Goal: Task Accomplishment & Management: Use online tool/utility

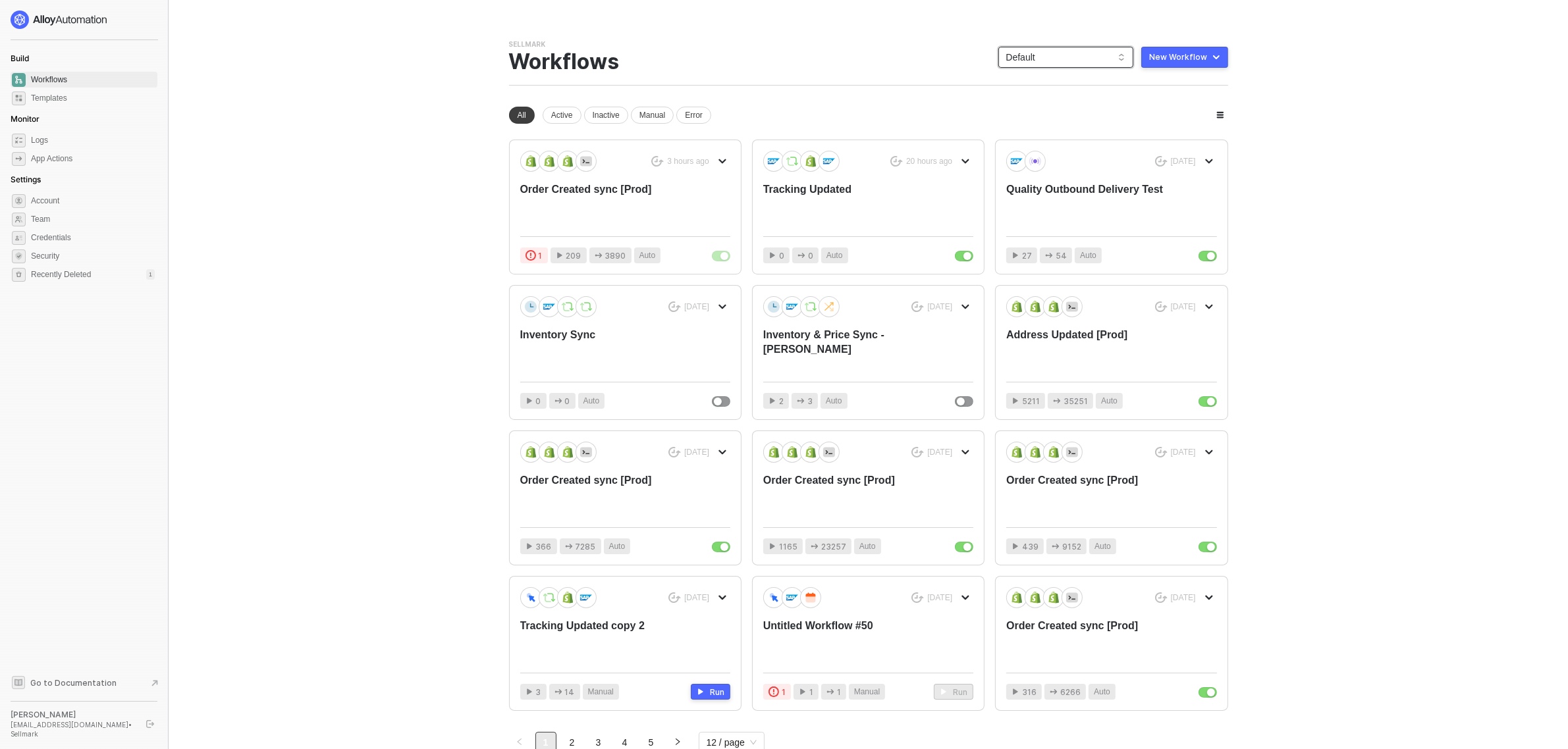
click at [1064, 47] on div "Default" at bounding box center [1065, 57] width 135 height 21
click at [1062, 169] on div "Firefield" at bounding box center [1079, 172] width 96 height 16
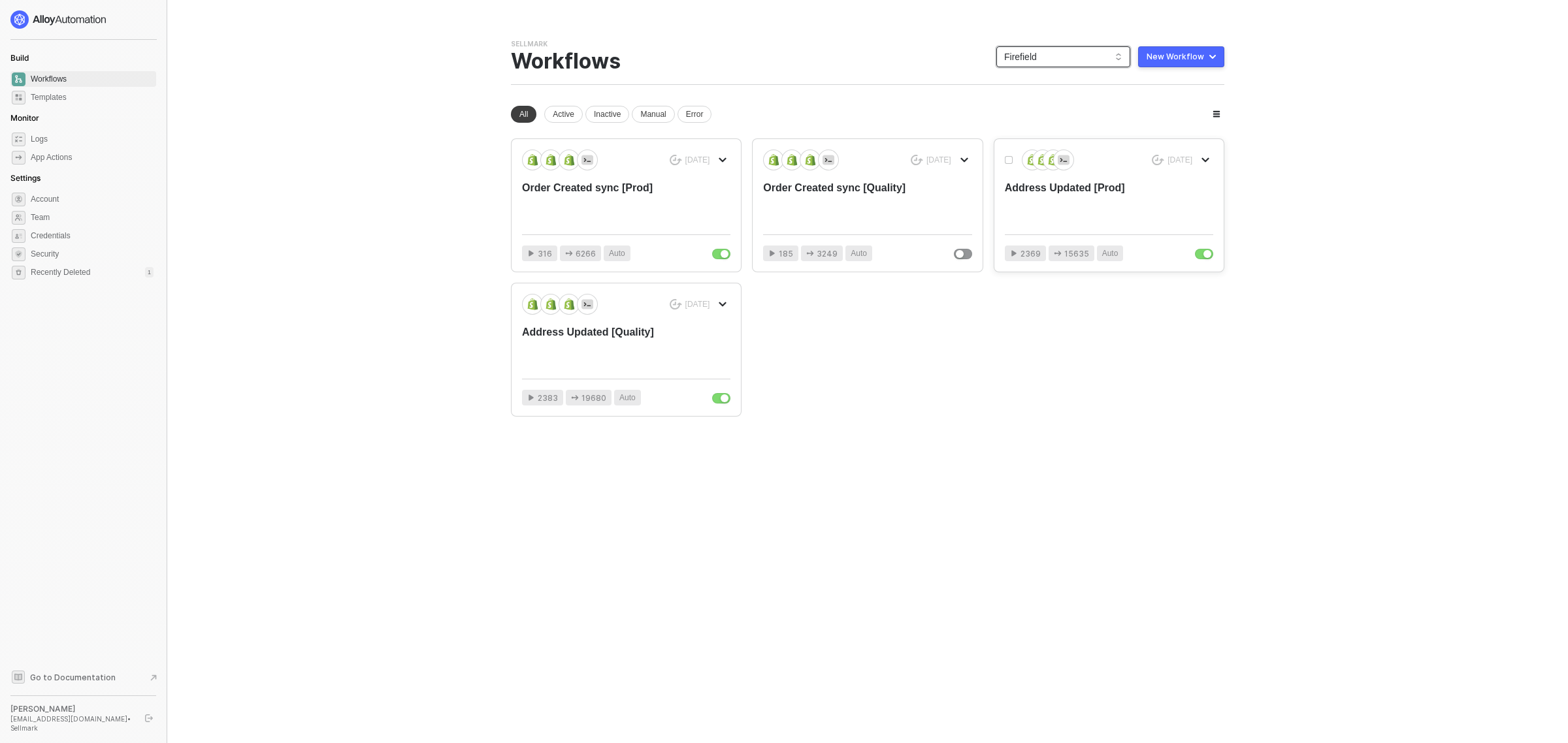
click at [1102, 204] on div "Address Updated [Prod]" at bounding box center [1088, 202] width 167 height 43
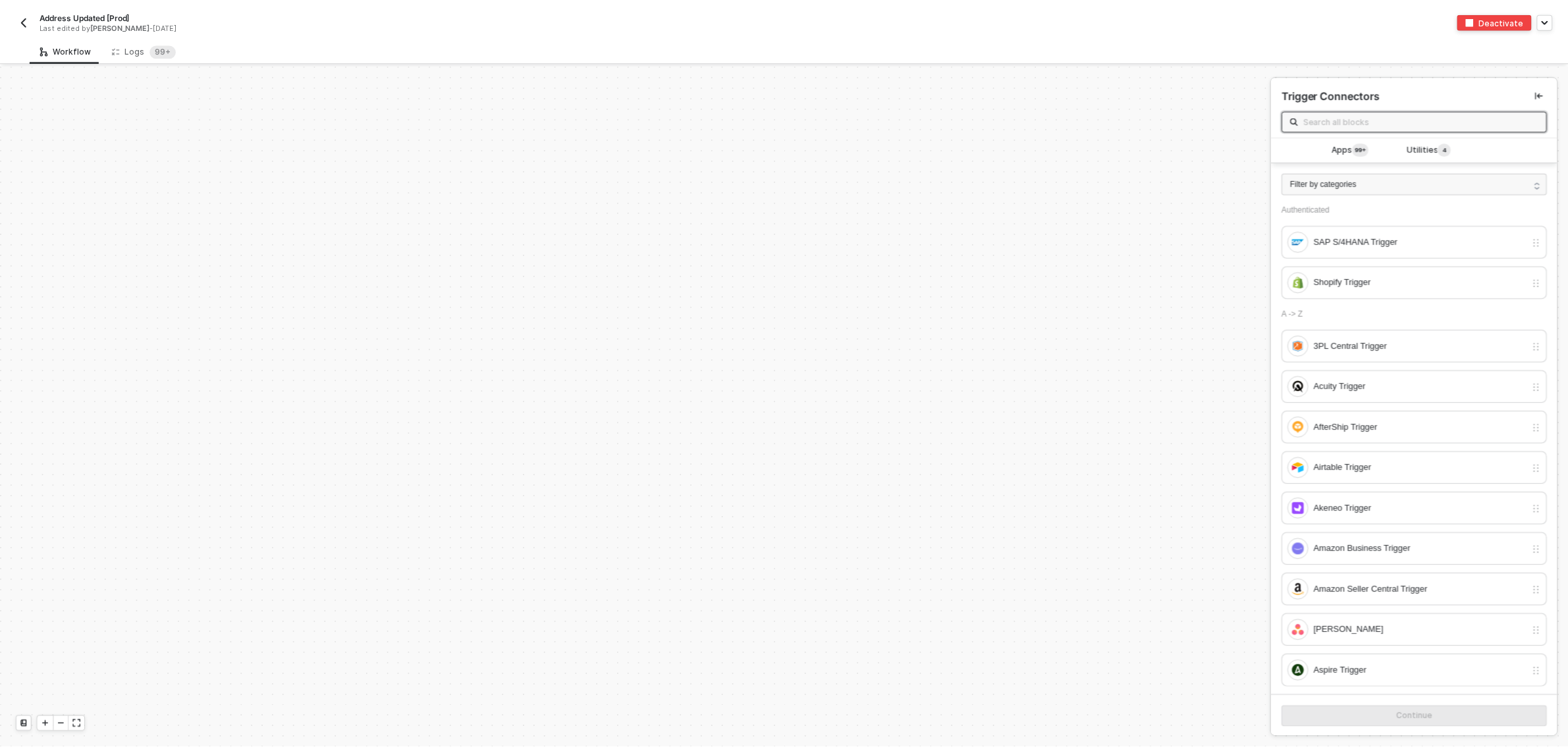
scroll to position [4775, 0]
click at [124, 49] on div "Logs 99+" at bounding box center [145, 49] width 65 height 13
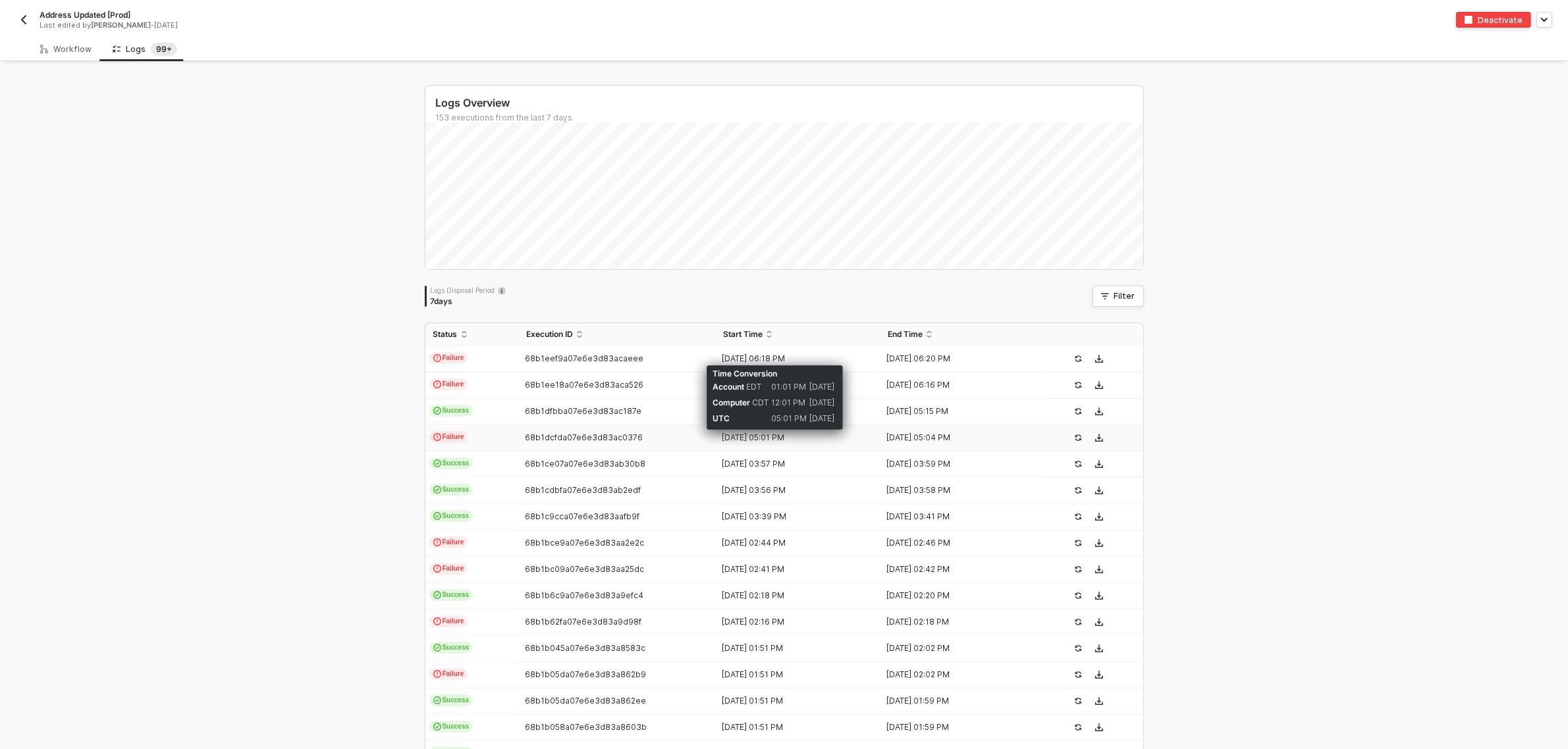
click at [752, 439] on div "29 Aug 2025 05:01 PM" at bounding box center [792, 438] width 154 height 11
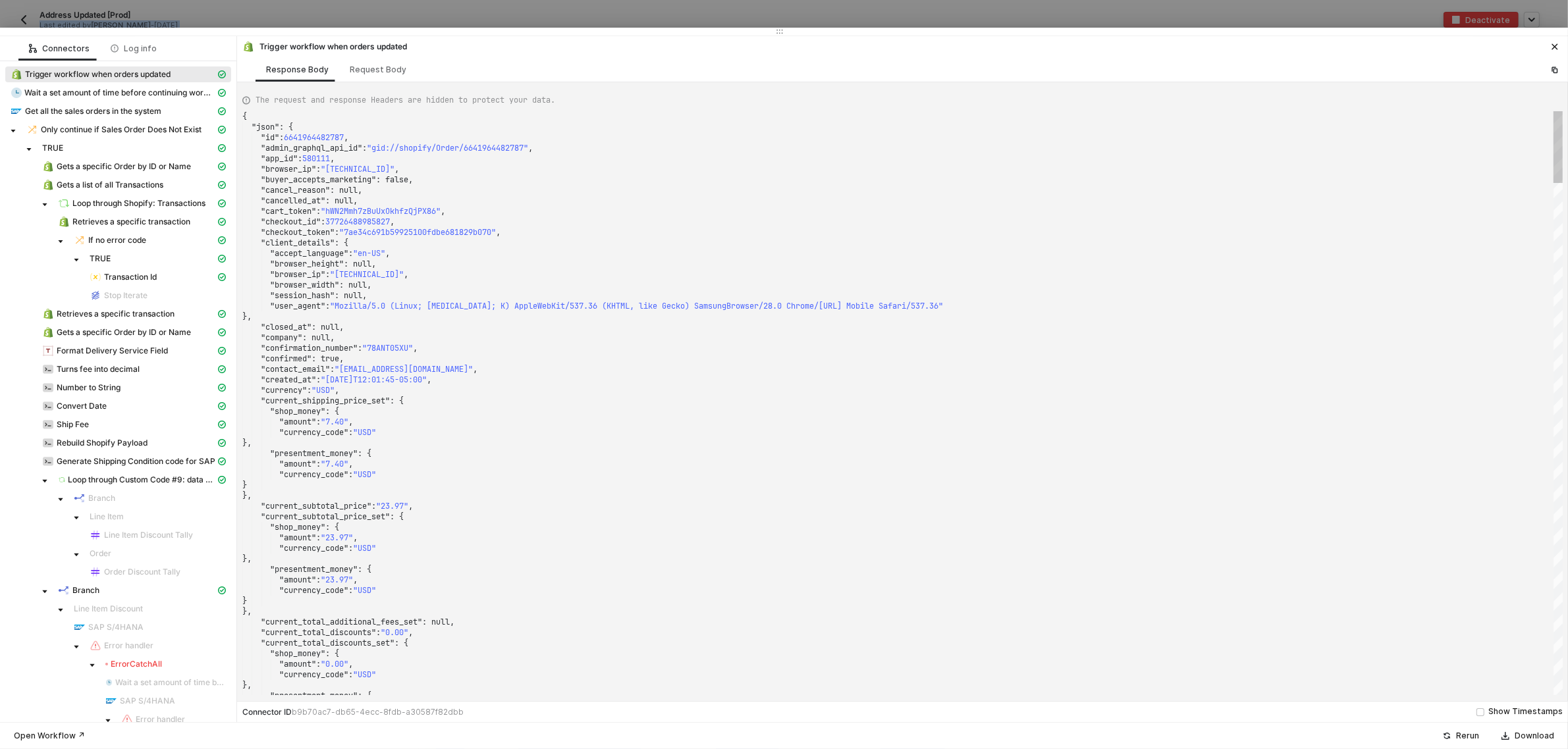
drag, startPoint x: 768, startPoint y: 361, endPoint x: 777, endPoint y: -100, distance: 461.1
click at [777, 0] on html "Alloy Address Updated [Prod] Last edited by Blake Mitchell - 2 months ago Deact…" at bounding box center [784, 374] width 1568 height 749
click at [1000, 451] on div ""presentment_money" : {" at bounding box center [902, 453] width 1321 height 11
type textarea ""fulfillment_status": null, "landing_site": "/products/firefield-9mm-in-chamber…"
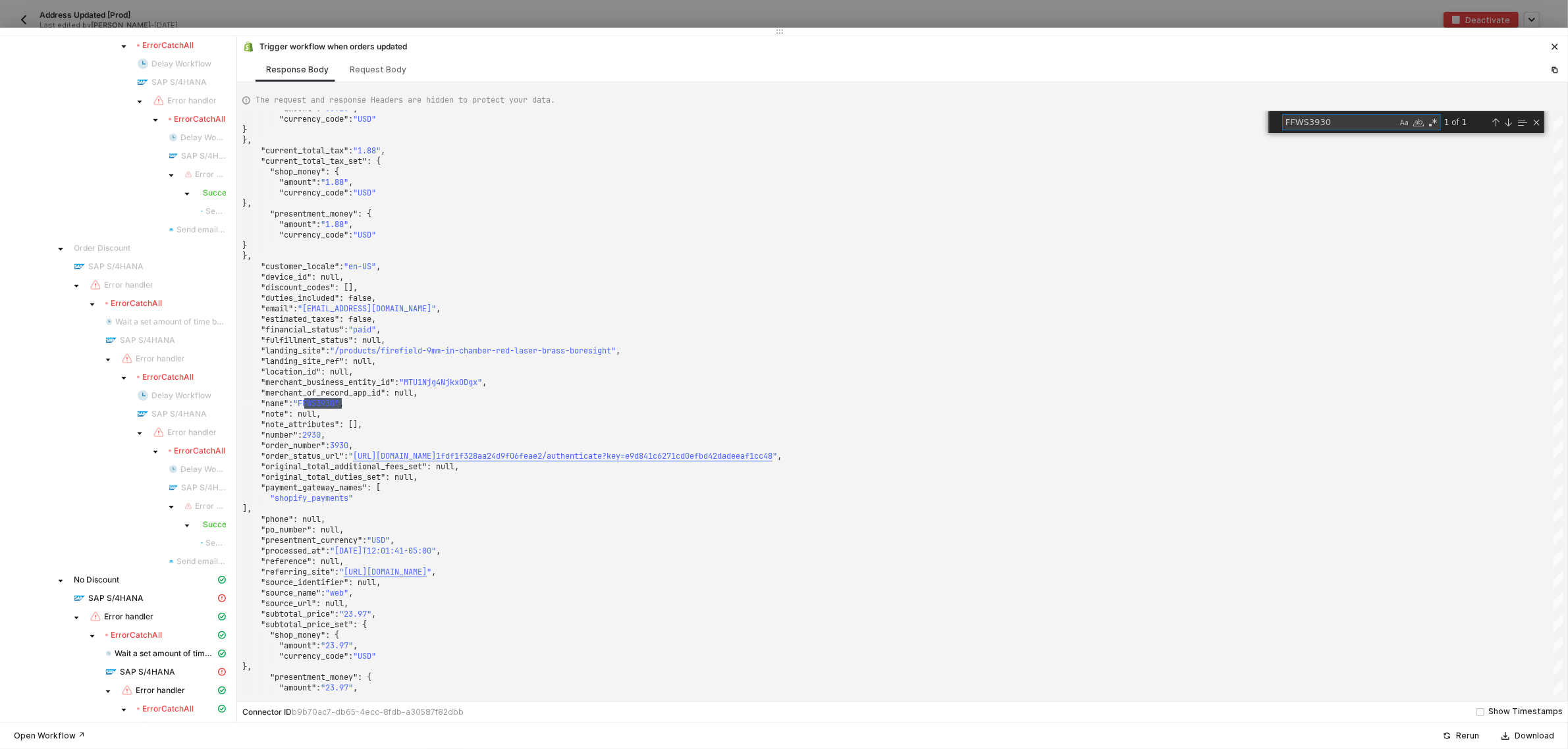
scroll to position [740, 0]
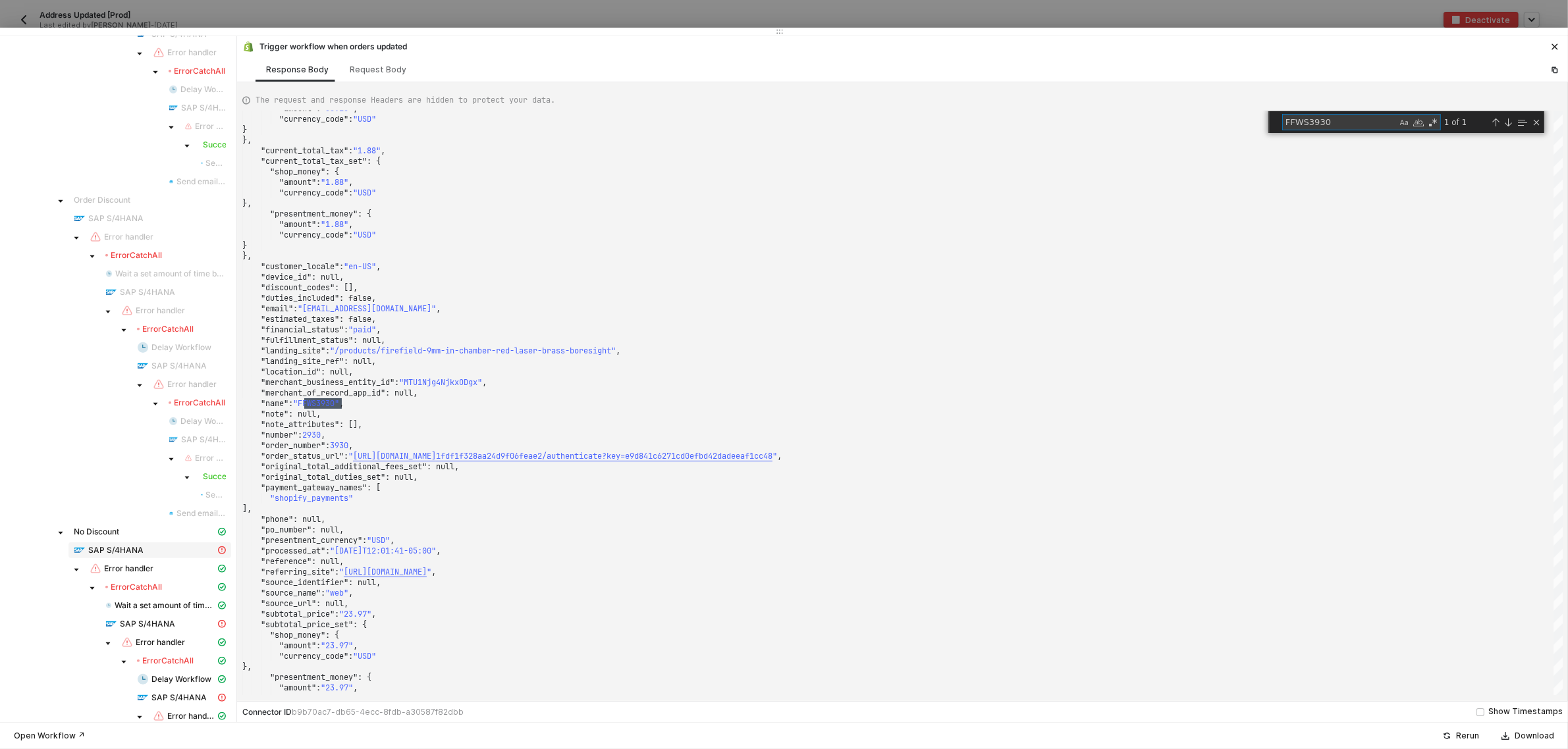
type textarea "FFWS3930"
click at [132, 550] on span "SAP S/4HANA" at bounding box center [115, 551] width 55 height 11
type textarea "{ "message": "{\"code\":\"/IWCOR/CX_DS_EDM_FACET_ERROR/005056A509B11ED1BDCCCC5E…"
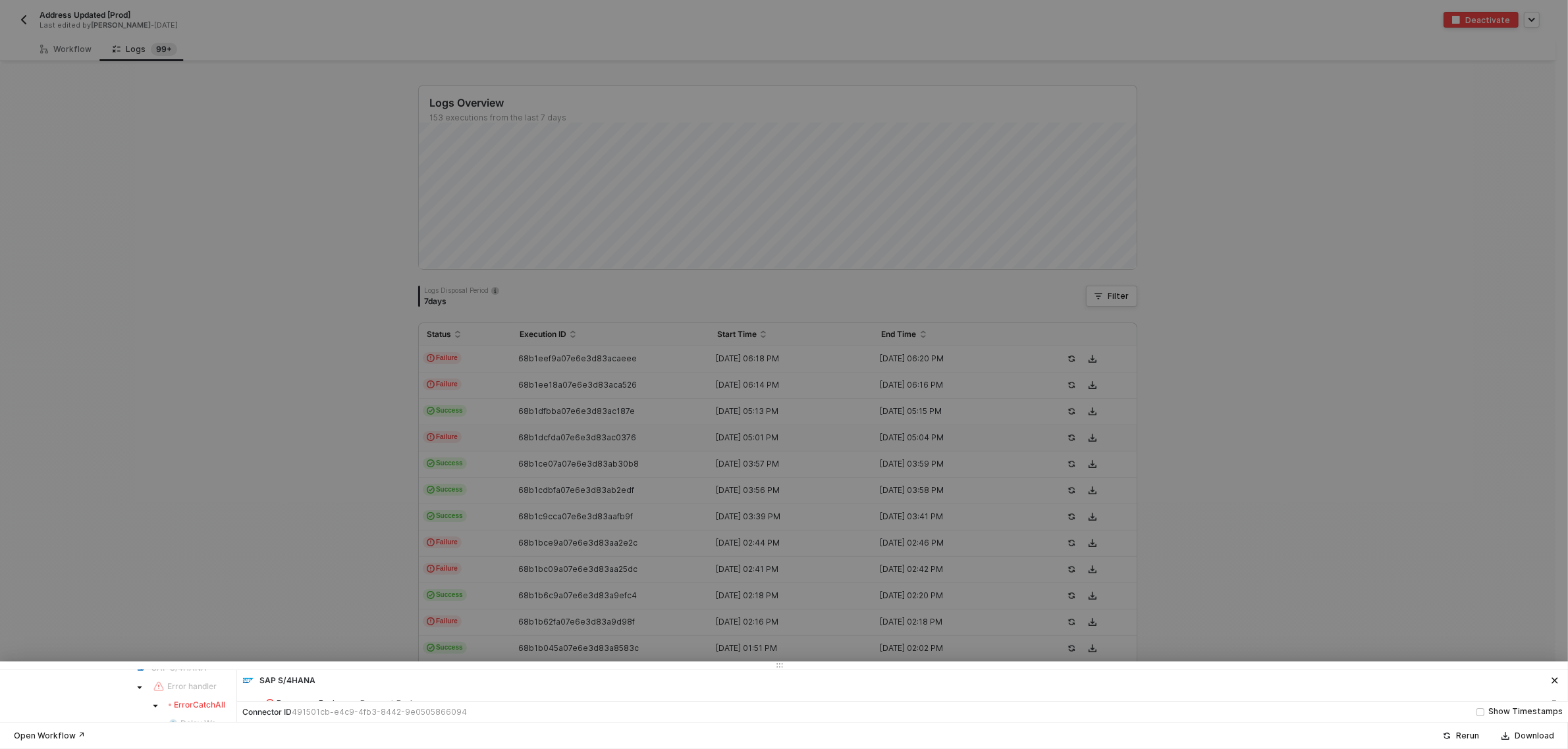
drag, startPoint x: 482, startPoint y: 33, endPoint x: 488, endPoint y: 661, distance: 628.0
click at [488, 661] on div at bounding box center [784, 665] width 1568 height 8
click at [289, 520] on div at bounding box center [784, 374] width 1568 height 749
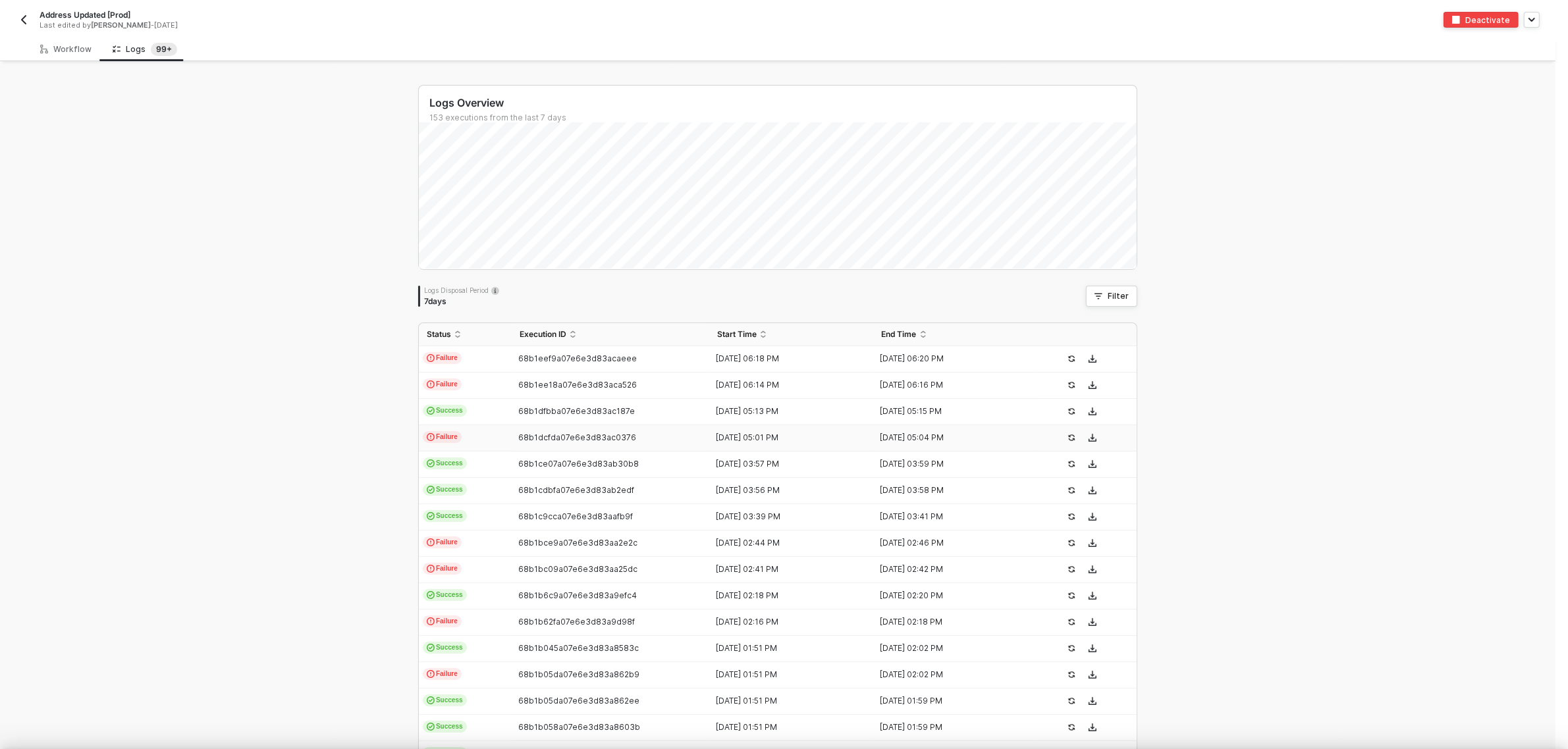
scroll to position [0, 0]
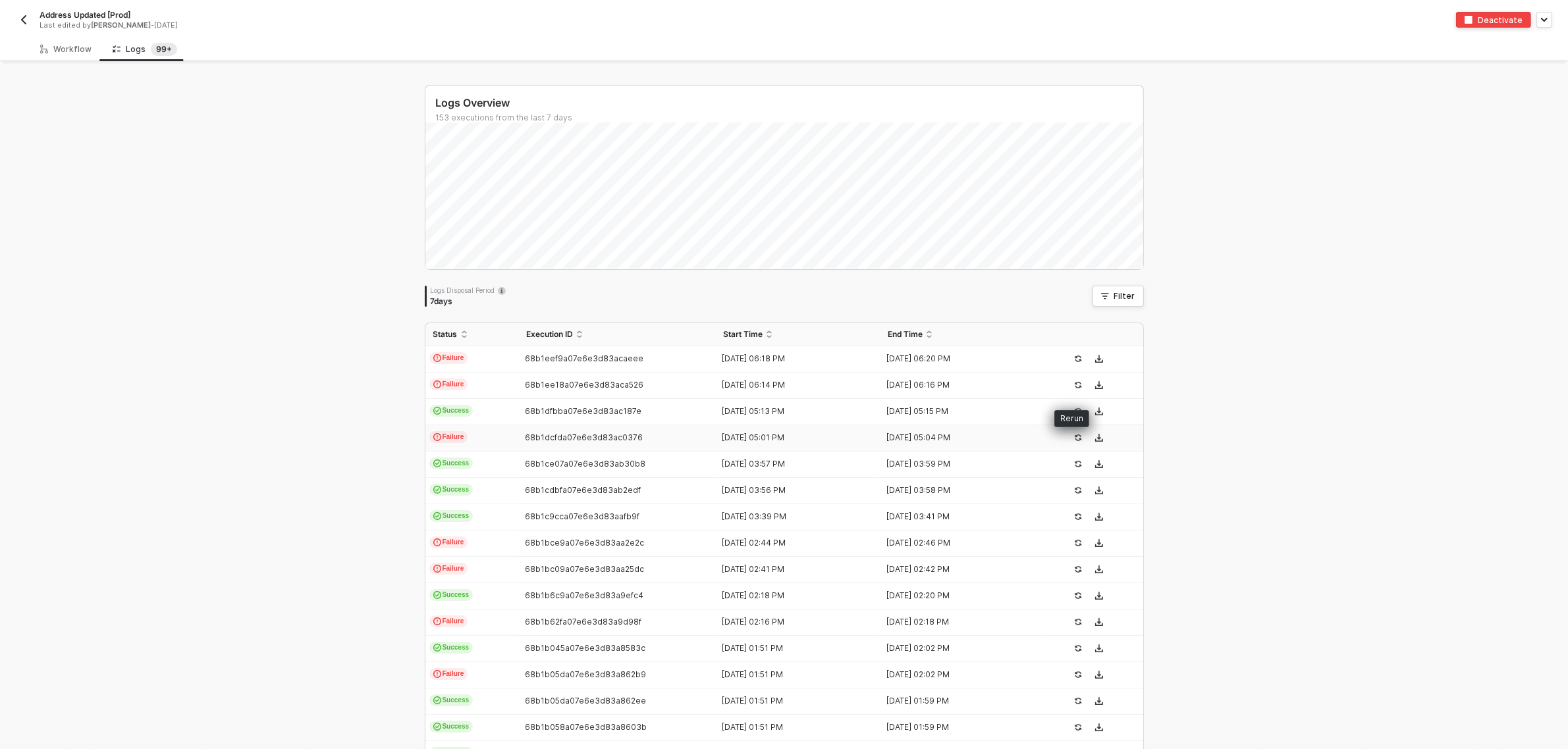
click at [1074, 436] on icon "icon-success-page" at bounding box center [1078, 438] width 8 height 8
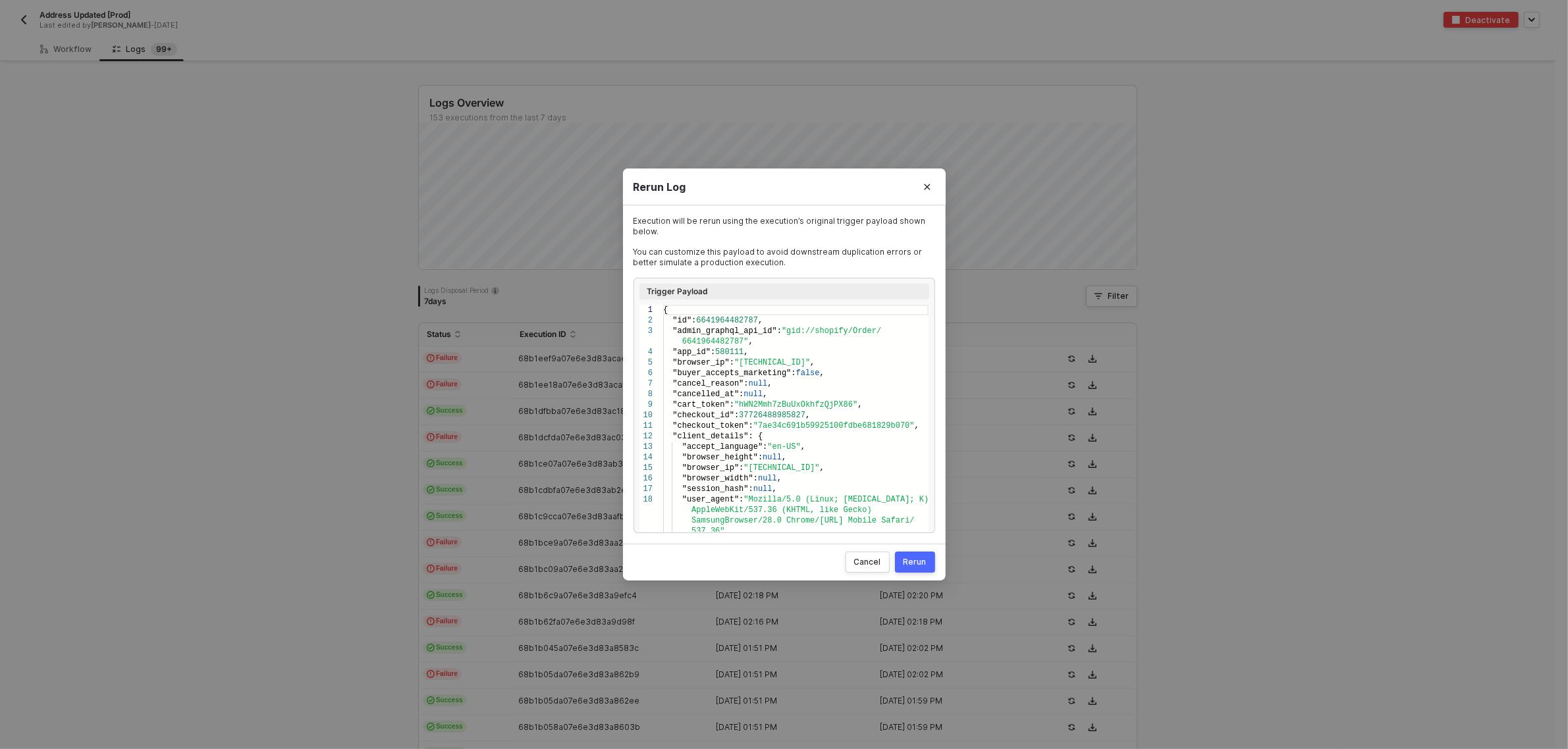
click at [922, 563] on div "Rerun" at bounding box center [915, 562] width 23 height 11
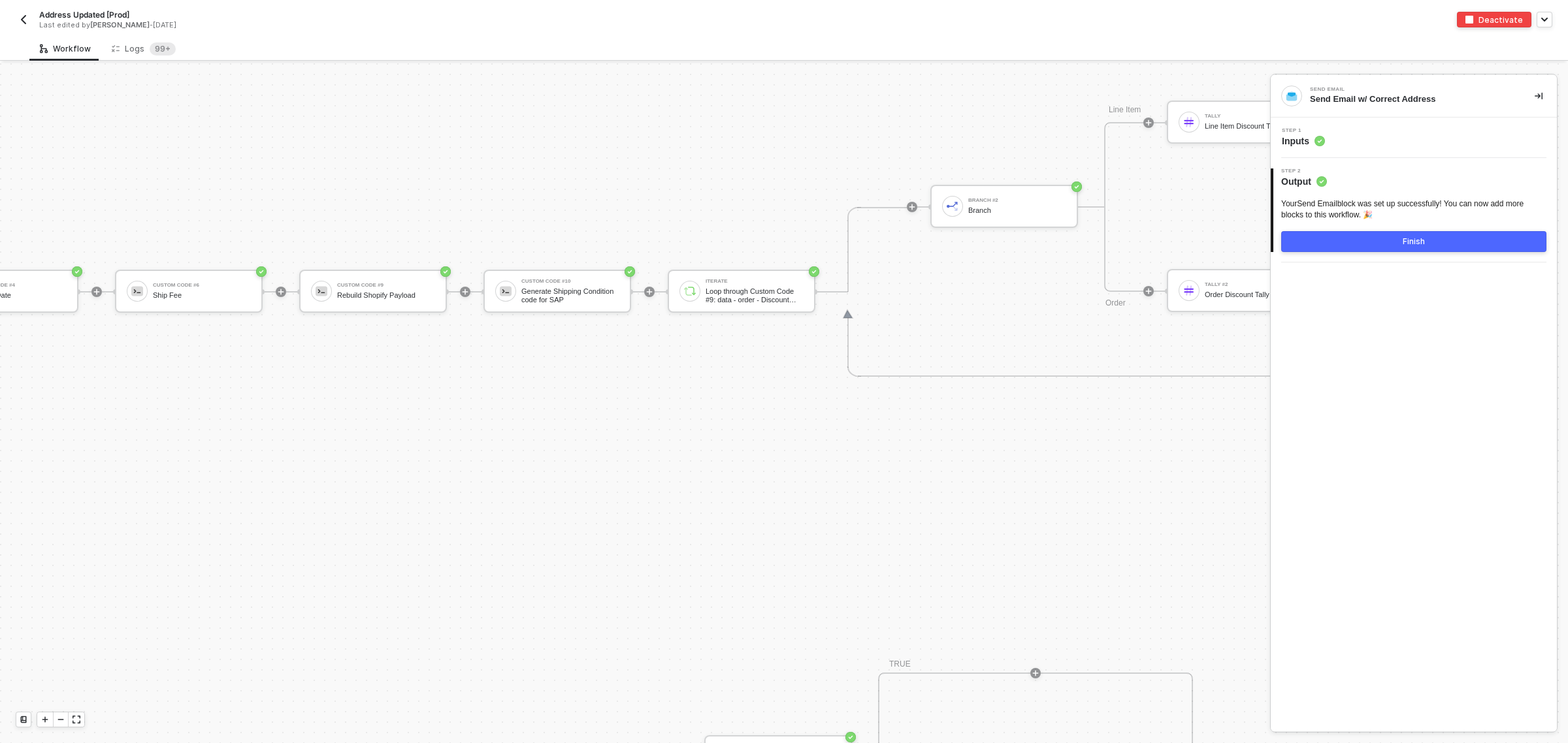
scroll to position [5389, 3430]
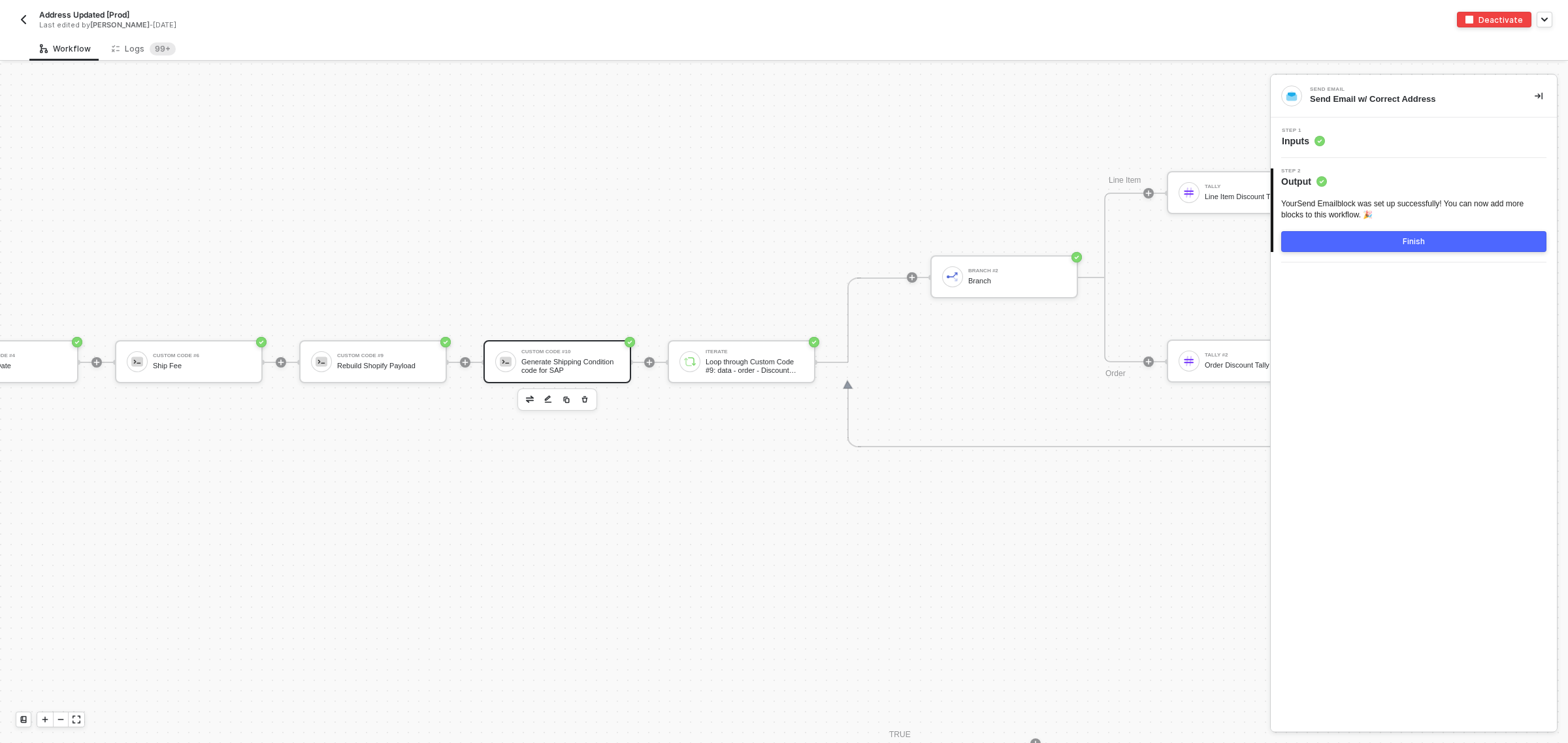
click at [554, 366] on div "Generate Shipping Condition code for SAP" at bounding box center [570, 366] width 98 height 16
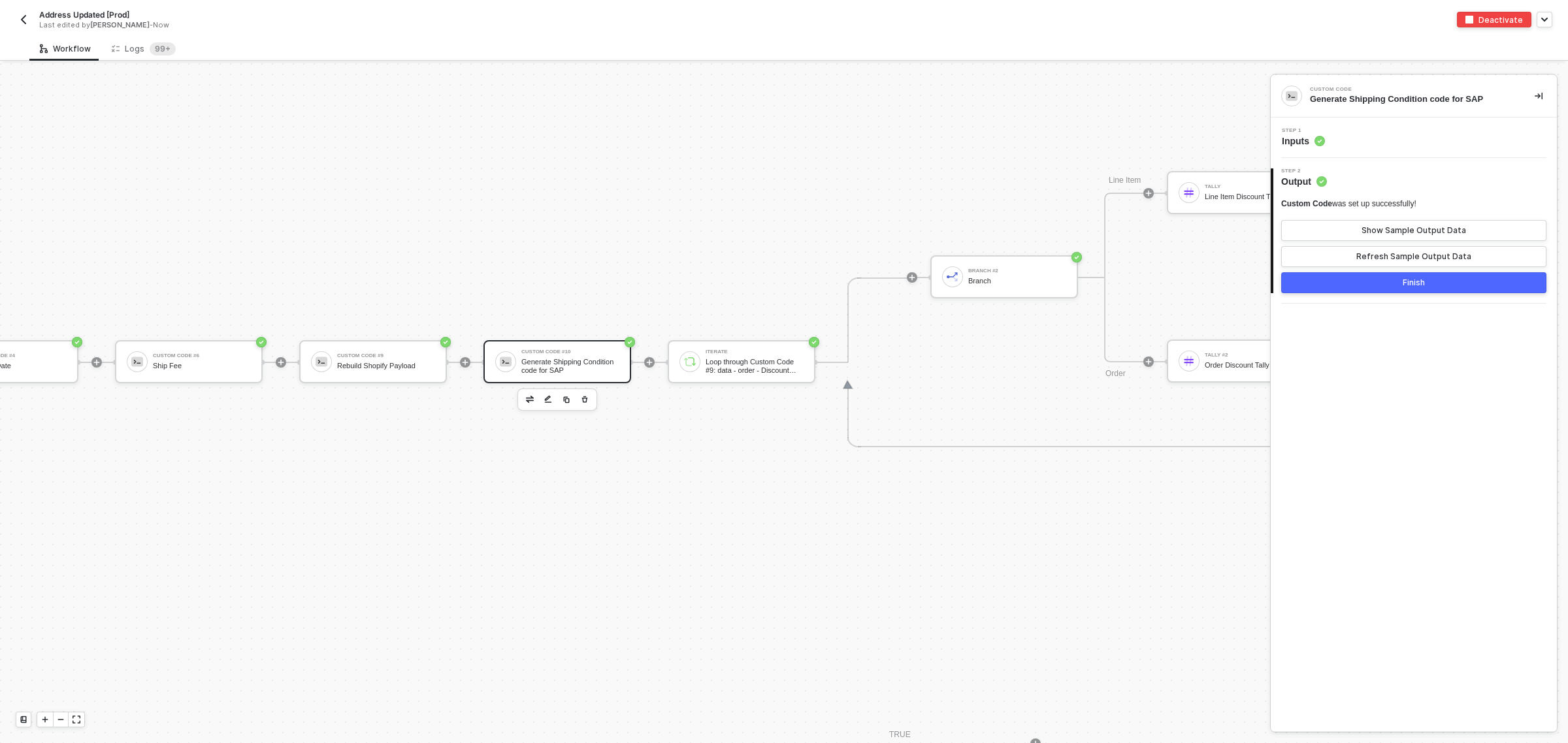
click at [1291, 177] on span "Output" at bounding box center [1303, 181] width 46 height 13
click at [1300, 138] on span "Inputs" at bounding box center [1303, 140] width 43 height 13
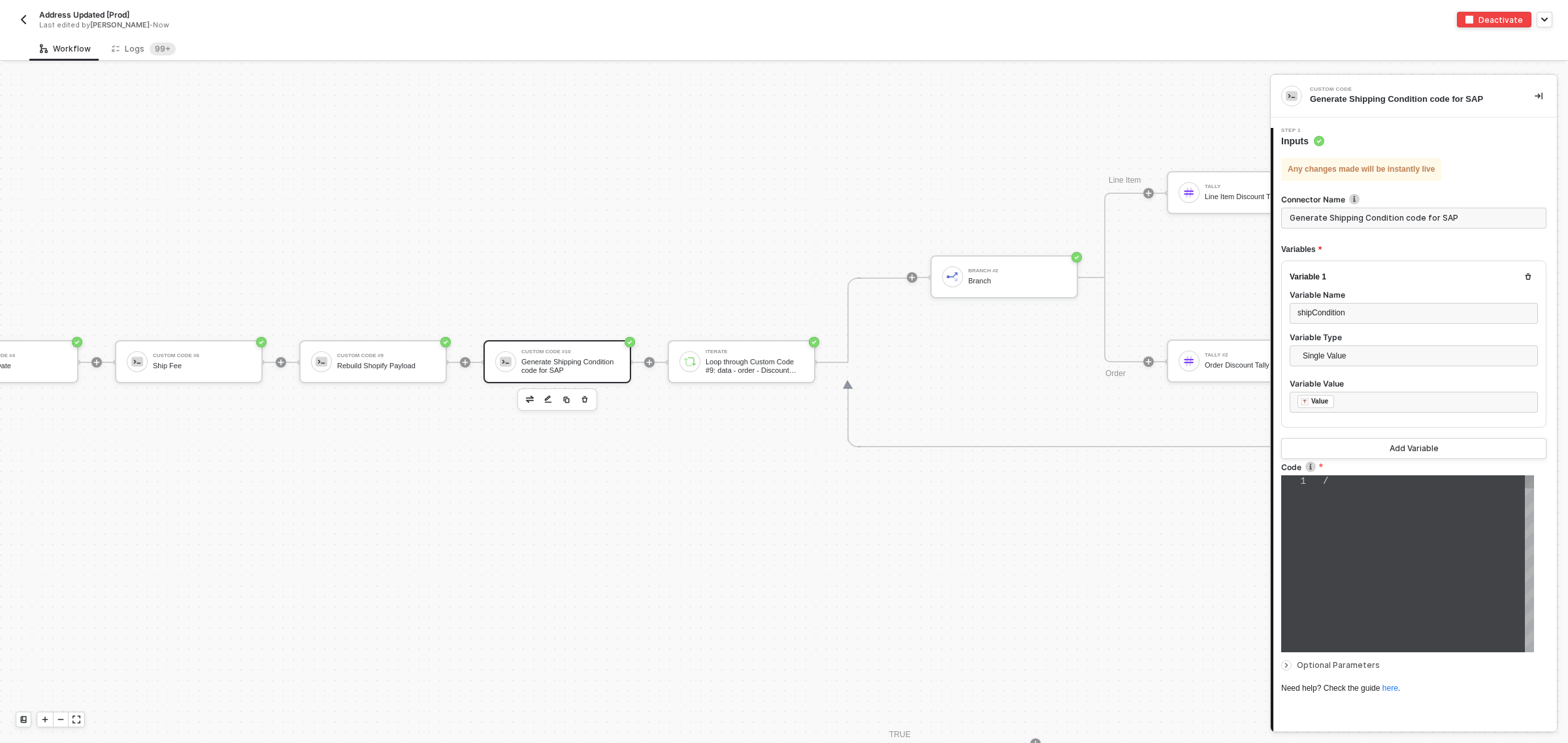
type textarea "// const shippingCodes = { // "FedEx 2Day": "F2", // "FedEx Express Saver": "F3…"
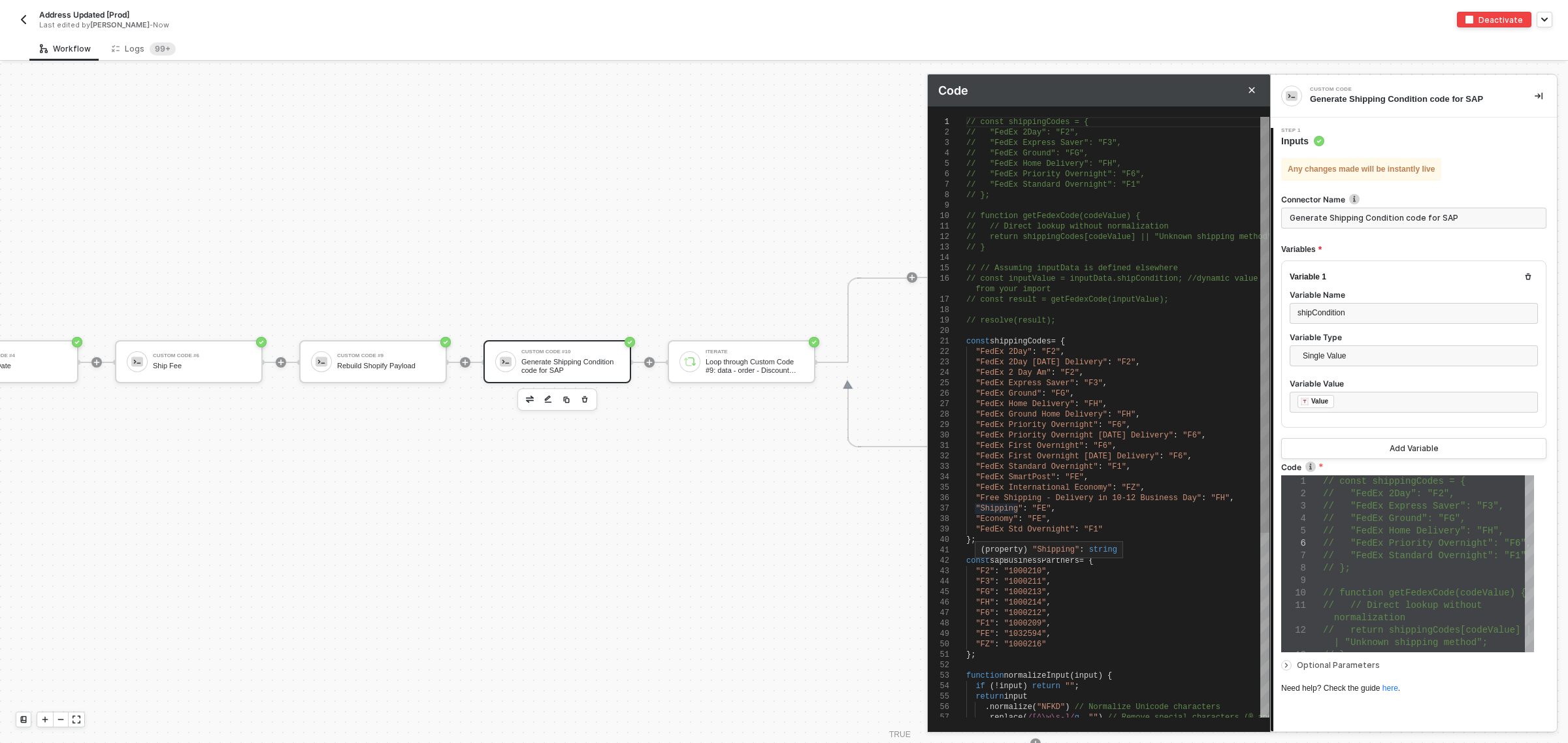
scroll to position [0, 0]
drag, startPoint x: 977, startPoint y: 507, endPoint x: 1048, endPoint y: 506, distance: 71.0
paste textarea ""Shipping": "FE","
click at [1014, 517] on span ""Shipping"" at bounding box center [998, 519] width 47 height 9
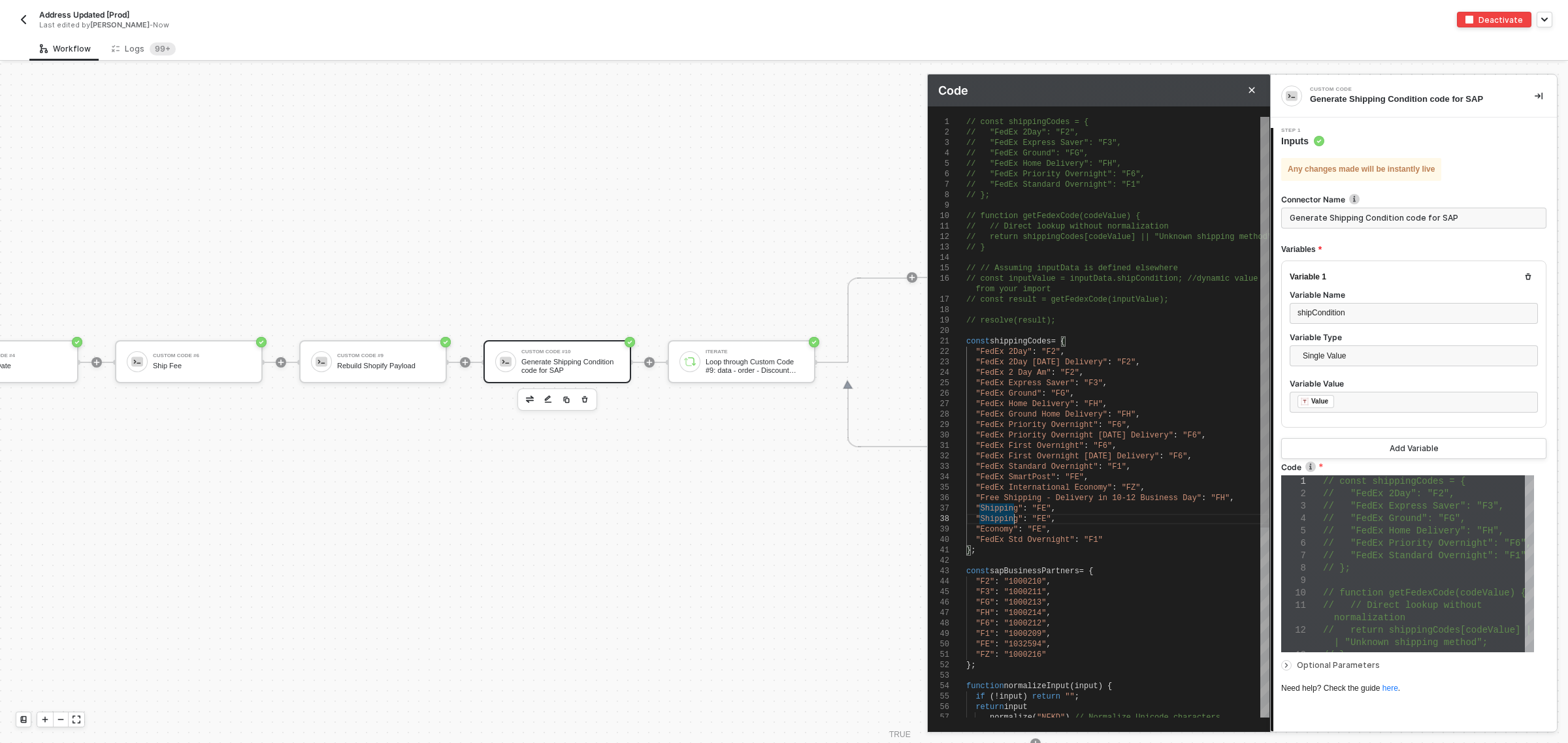
type textarea ""FedEx Priority Overnight Saturday Delivery": "F6", "FedEx First Overnight": "F…"
click at [1102, 523] on div ""Shipping " : "FE" ," at bounding box center [1118, 519] width 303 height 11
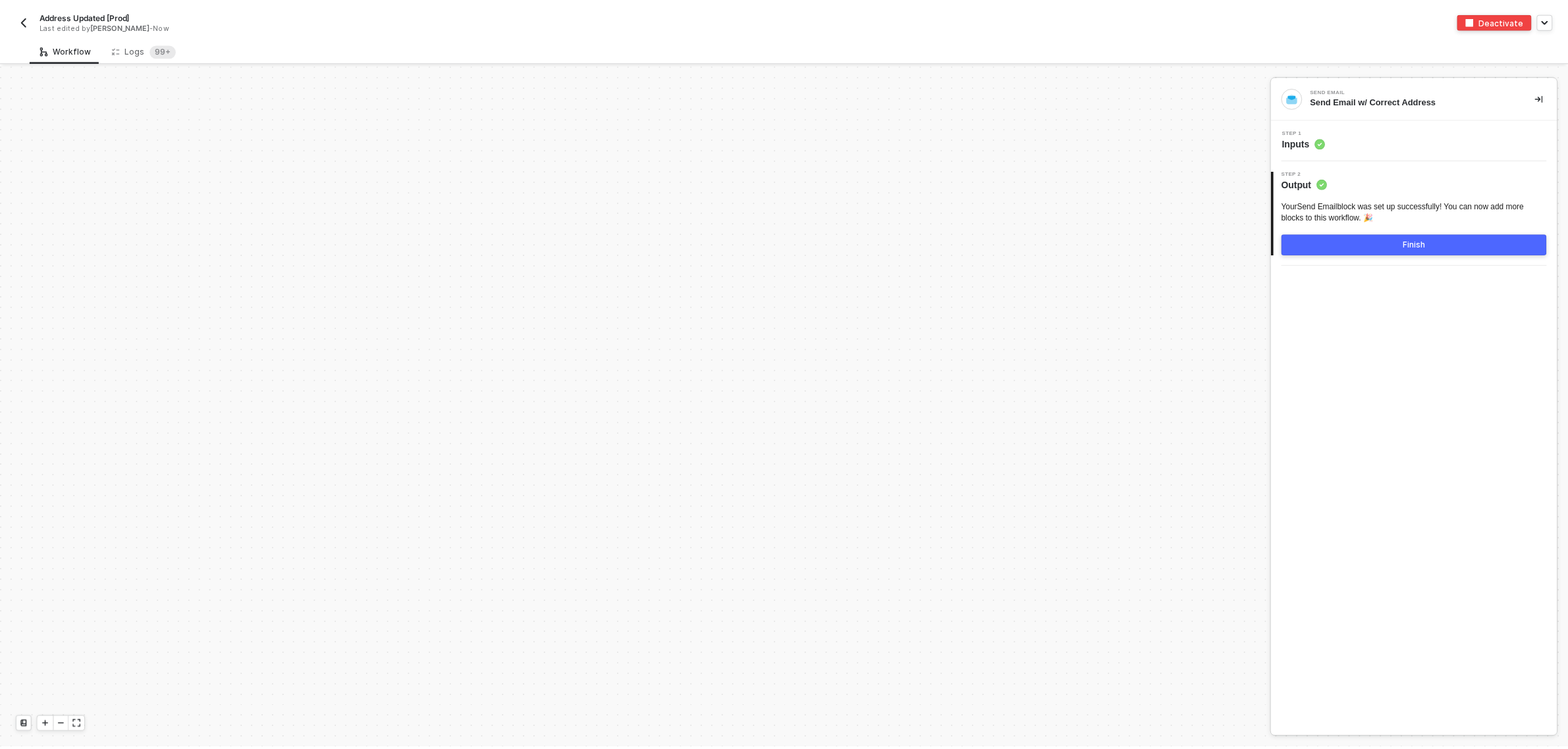
scroll to position [4775, 0]
click at [143, 45] on div "Logs 99+" at bounding box center [145, 49] width 65 height 13
